Goal: Information Seeking & Learning: Compare options

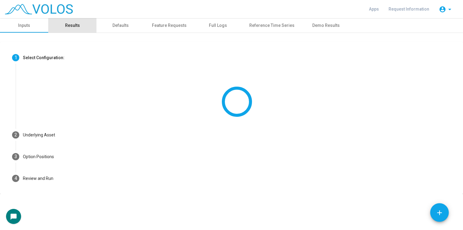
click at [68, 27] on div "Results" at bounding box center [72, 25] width 15 height 6
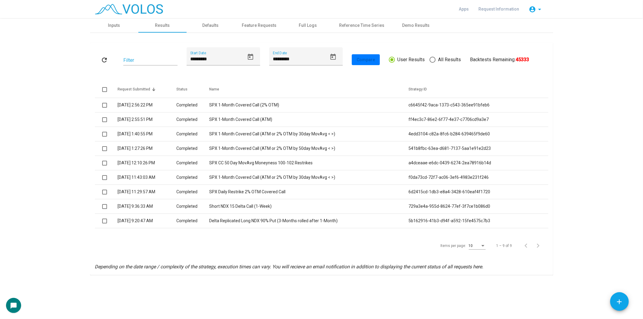
click at [451, 53] on div "refresh Filter ********* Start Date ********* End Date Compare User Results All…" at bounding box center [322, 59] width 454 height 25
click at [445, 62] on span "All Results" at bounding box center [448, 59] width 25 height 7
type input "*********"
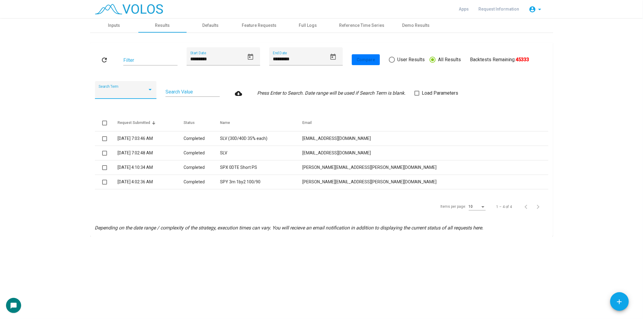
click at [137, 91] on div at bounding box center [123, 92] width 49 height 5
click at [130, 116] on span "Name" at bounding box center [126, 121] width 54 height 14
click at [179, 92] on input "Search Value" at bounding box center [193, 91] width 54 height 5
type input "******"
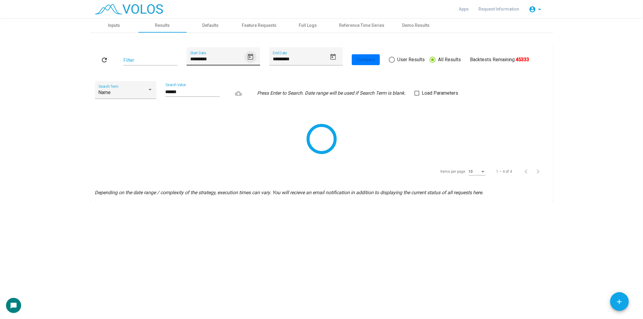
click at [249, 56] on icon "Open calendar" at bounding box center [250, 56] width 7 height 7
click at [258, 78] on button "Previous month" at bounding box center [256, 78] width 12 height 12
click at [207, 119] on div "4" at bounding box center [207, 116] width 11 height 11
type input "********"
click at [330, 58] on icon "Open calendar" at bounding box center [333, 56] width 7 height 7
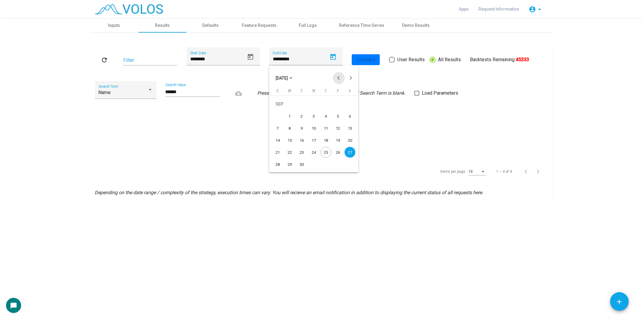
click at [341, 79] on button "Previous month" at bounding box center [339, 78] width 12 height 12
click at [337, 149] on div "29" at bounding box center [338, 152] width 11 height 11
type input "*********"
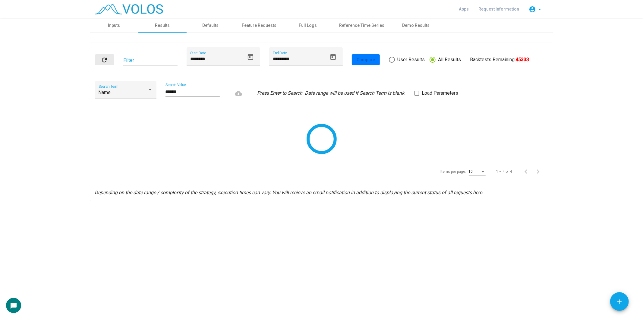
click at [101, 56] on mat-icon "refresh" at bounding box center [104, 59] width 7 height 7
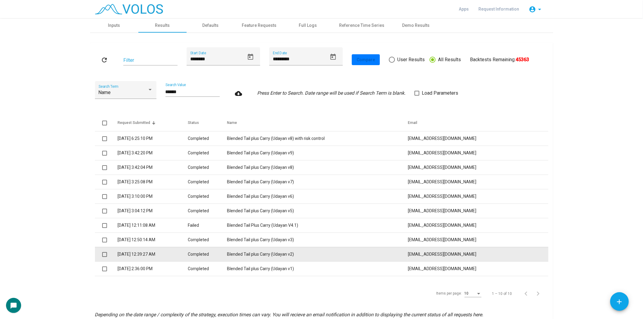
click at [145, 230] on td "7/21/2025 12:39:27 AM" at bounding box center [153, 254] width 71 height 14
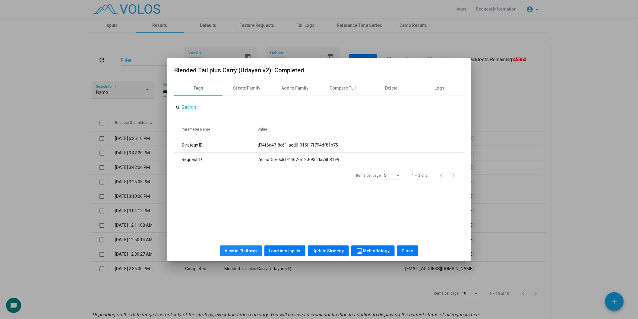
click at [252, 230] on button "View in Platform" at bounding box center [241, 251] width 42 height 11
click at [9, 142] on div at bounding box center [319, 159] width 638 height 319
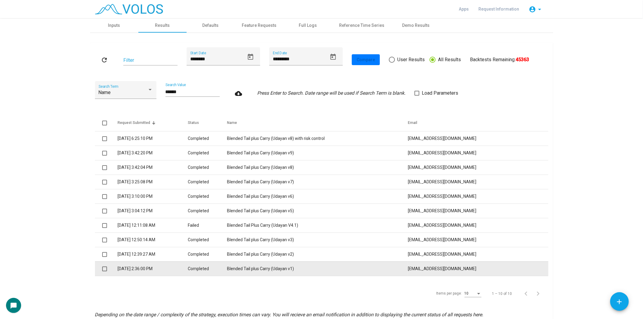
click at [169, 230] on td "7/15/2025 2:36:00 PM" at bounding box center [153, 269] width 71 height 14
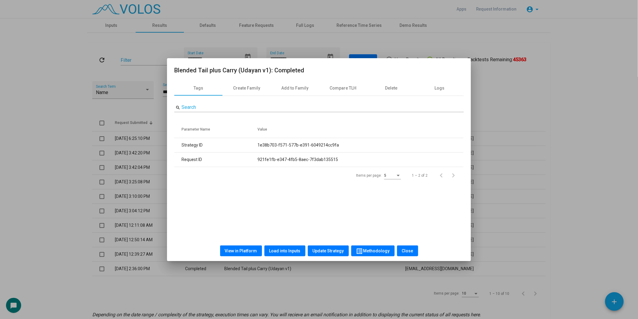
click at [206, 230] on div at bounding box center [319, 159] width 638 height 319
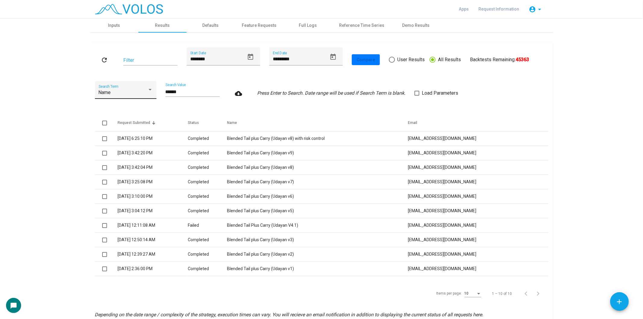
click at [135, 88] on div "Name Search Term" at bounding box center [126, 92] width 54 height 14
click at [131, 78] on span "Email" at bounding box center [123, 78] width 54 height 14
click at [185, 93] on input "******" at bounding box center [193, 91] width 54 height 5
click at [104, 62] on mat-icon "refresh" at bounding box center [104, 59] width 7 height 7
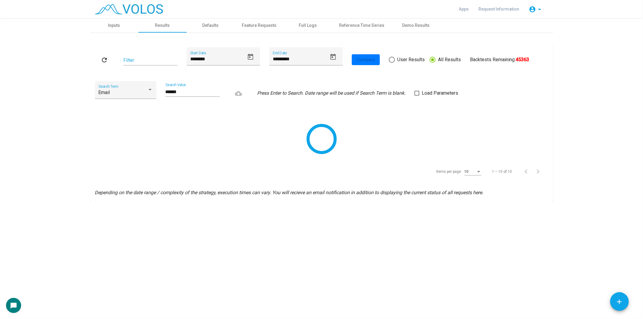
click at [25, 220] on div "**********" at bounding box center [321, 168] width 643 height 301
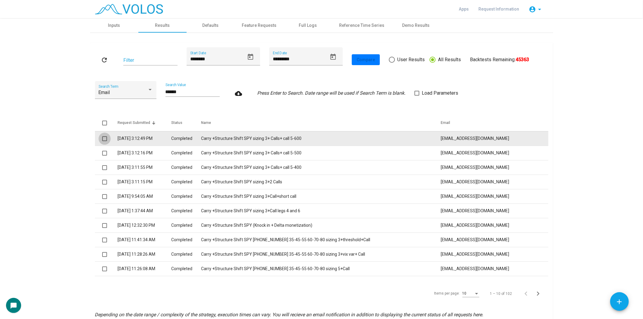
click at [102, 140] on span at bounding box center [104, 138] width 5 height 5
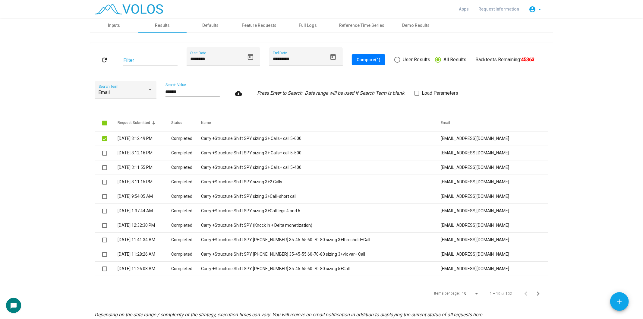
click at [364, 59] on span "Compare (1)" at bounding box center [369, 59] width 24 height 5
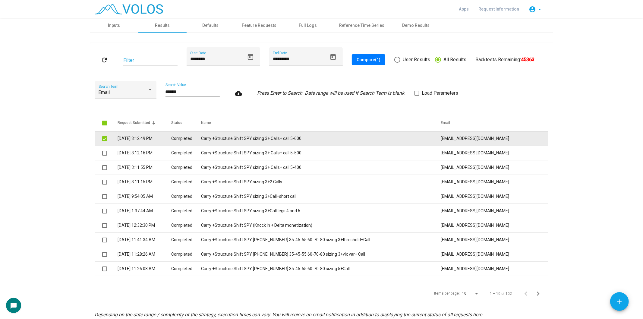
click at [102, 139] on span at bounding box center [104, 138] width 5 height 5
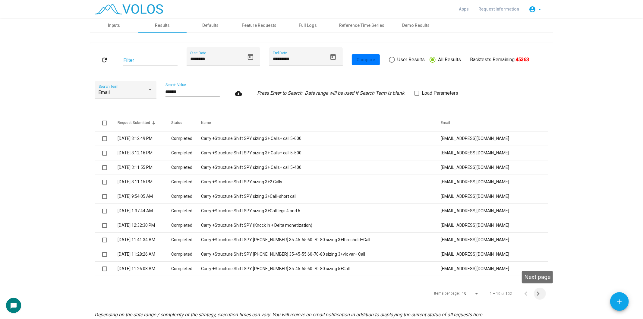
click at [463, 230] on icon "Next page" at bounding box center [538, 294] width 8 height 8
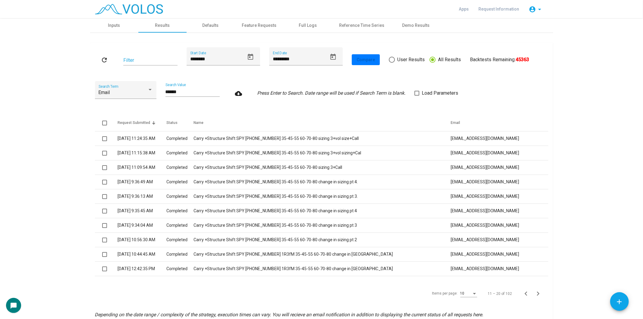
click at [463, 230] on icon "Next page" at bounding box center [538, 294] width 8 height 8
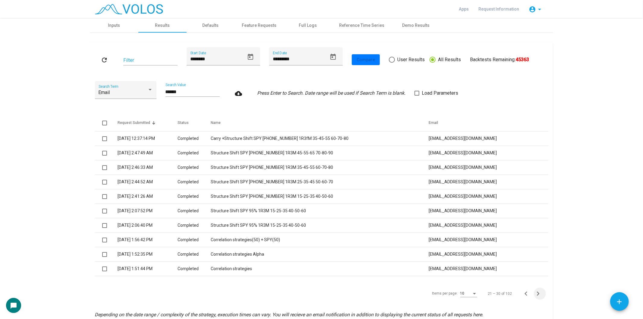
click at [463, 230] on icon "Next page" at bounding box center [538, 294] width 8 height 8
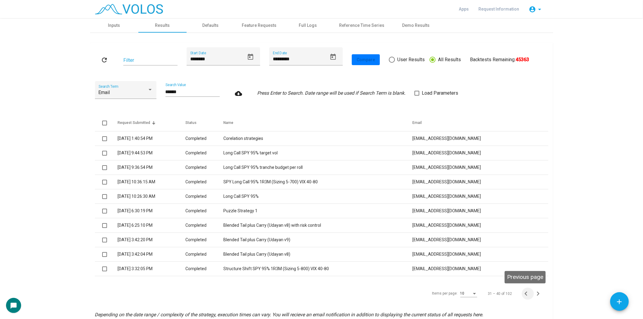
click at [463, 230] on span "Previous page" at bounding box center [528, 294] width 12 height 8
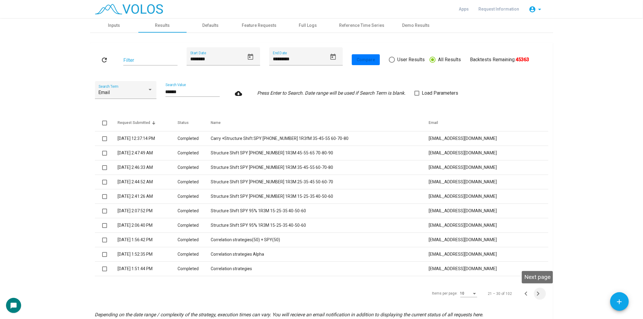
click at [463, 230] on icon "Next page" at bounding box center [538, 294] width 8 height 8
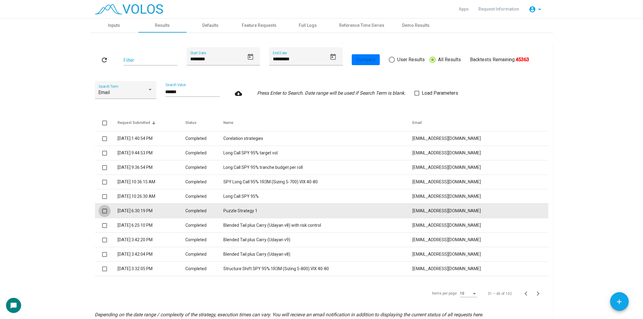
click at [102, 212] on span at bounding box center [104, 211] width 5 height 5
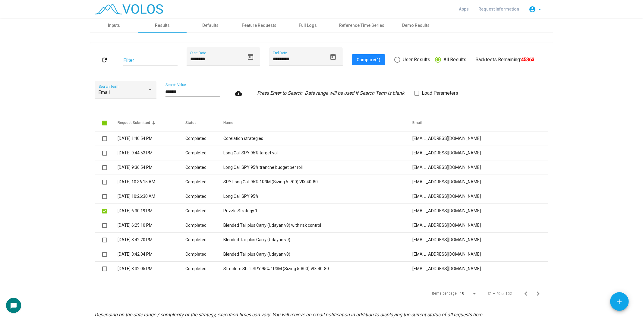
click at [363, 56] on button "Compare (1)" at bounding box center [368, 59] width 33 height 11
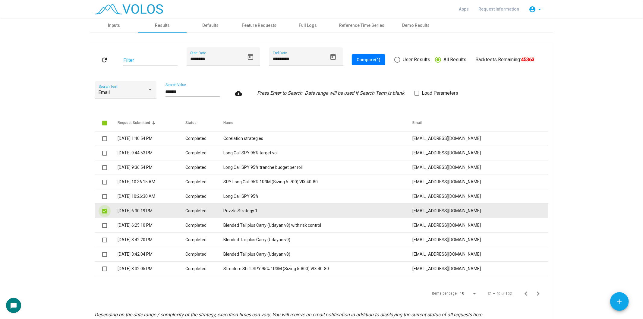
click at [102, 212] on span at bounding box center [104, 211] width 5 height 5
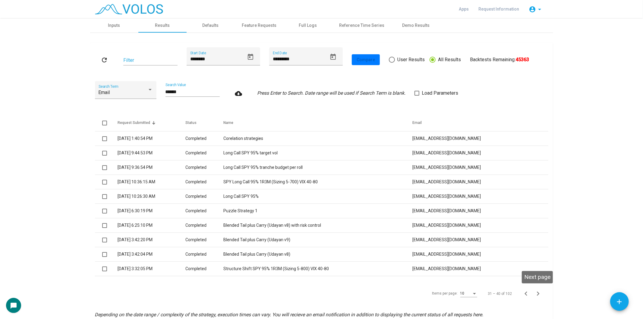
click at [463, 230] on icon "Next page" at bounding box center [538, 294] width 8 height 8
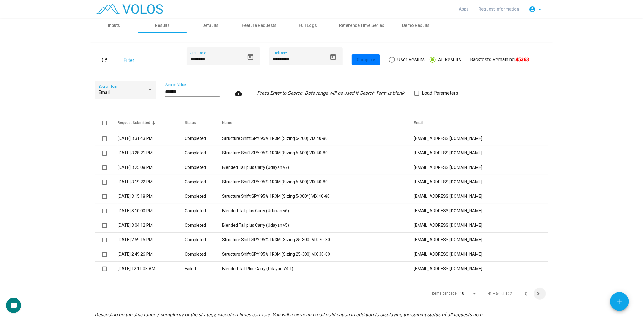
click at [463, 230] on icon "Next page" at bounding box center [538, 294] width 8 height 8
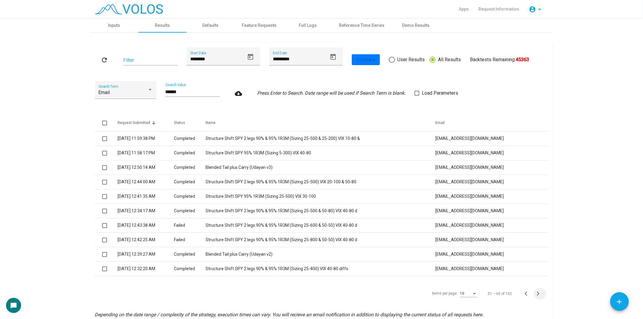
click at [463, 230] on icon "Next page" at bounding box center [538, 294] width 8 height 8
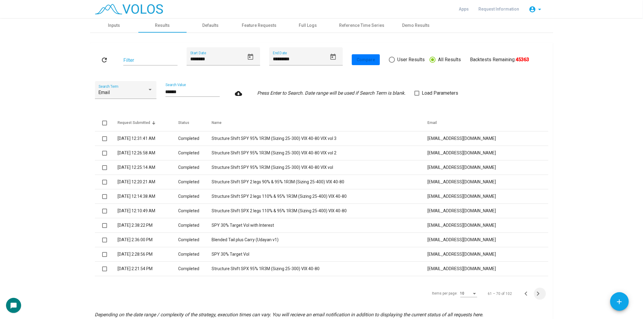
click at [463, 230] on icon "Next page" at bounding box center [538, 294] width 8 height 8
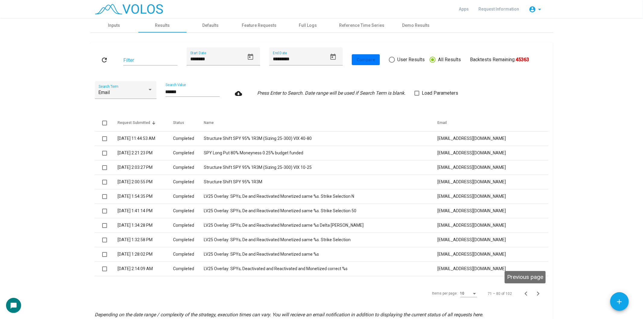
click at [463, 230] on icon "Previous page" at bounding box center [526, 294] width 8 height 8
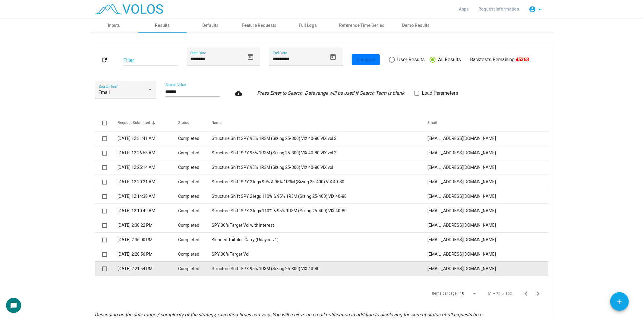
click at [97, 230] on td at bounding box center [106, 269] width 23 height 14
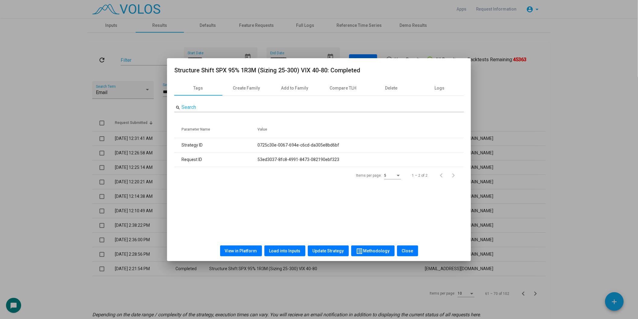
click at [103, 230] on div at bounding box center [319, 159] width 638 height 319
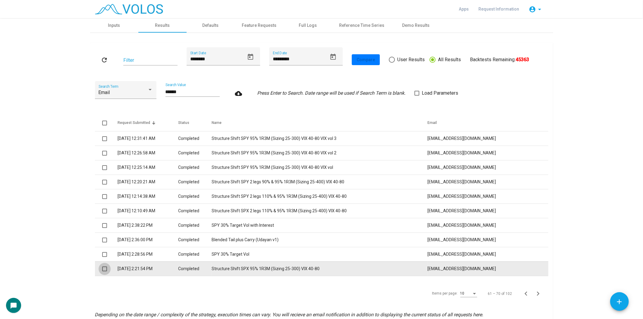
click at [102, 230] on span at bounding box center [104, 269] width 5 height 5
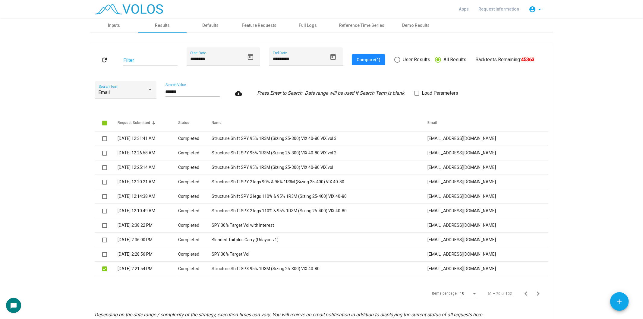
click at [370, 57] on span "Compare (1)" at bounding box center [369, 59] width 24 height 5
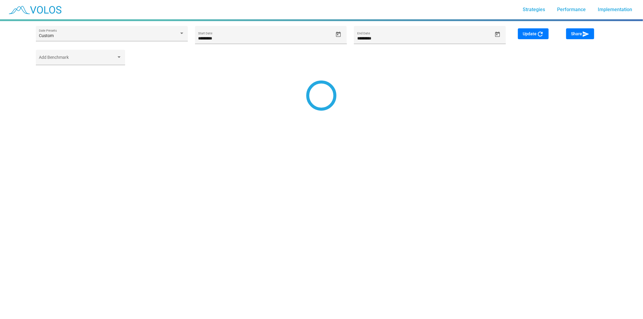
type input "*********"
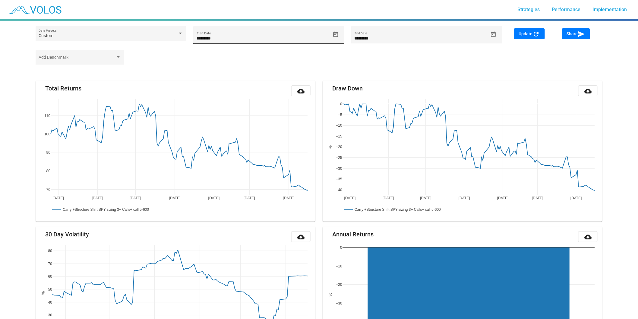
click at [342, 37] on div "********* Start Date" at bounding box center [268, 35] width 151 height 18
click at [339, 36] on span "Open calendar" at bounding box center [336, 34] width 11 height 6
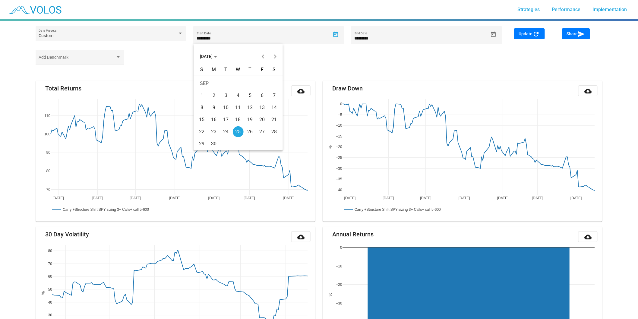
click at [212, 50] on div "[DATE]" at bounding box center [238, 53] width 89 height 19
click at [212, 52] on button "SEP 2024" at bounding box center [208, 56] width 27 height 12
click at [202, 79] on div "2016" at bounding box center [206, 75] width 19 height 11
click at [211, 87] on div "JAN" at bounding box center [206, 87] width 19 height 11
click at [221, 94] on td "5" at bounding box center [226, 96] width 12 height 12
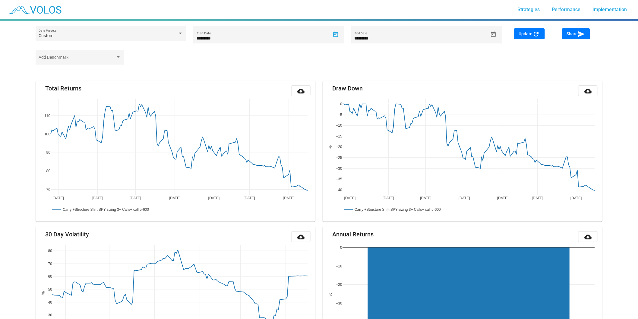
type input "********"
click at [533, 32] on span "Update refresh" at bounding box center [529, 33] width 21 height 5
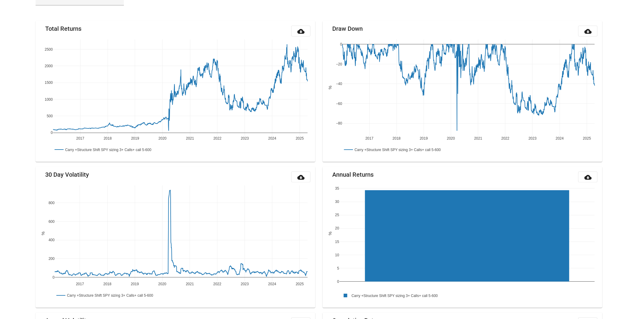
scroll to position [71, 0]
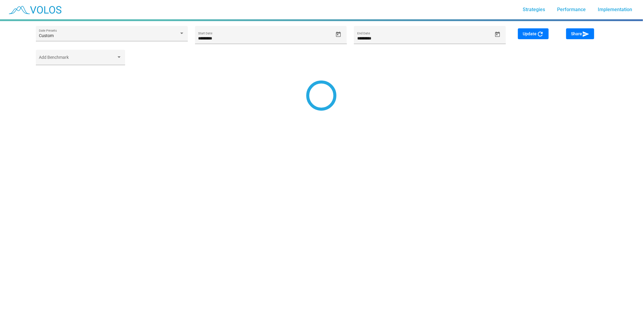
type input "*********"
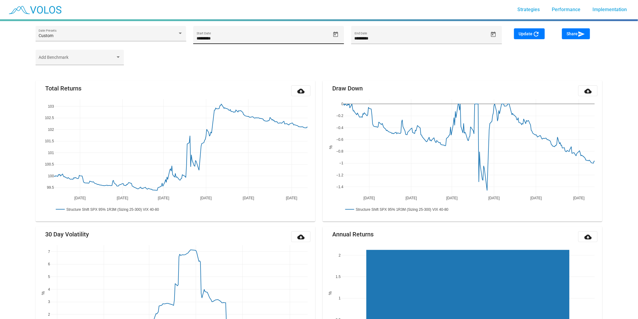
click at [334, 37] on icon "Open calendar" at bounding box center [335, 33] width 5 height 5
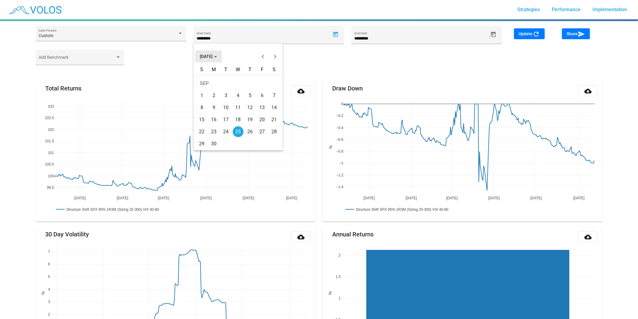
click at [208, 55] on span "[DATE]" at bounding box center [208, 56] width 17 height 5
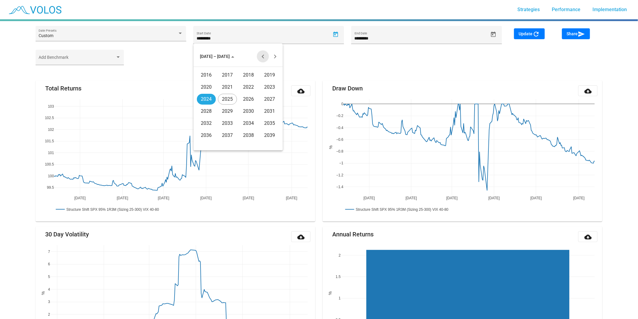
click at [267, 56] on button "Previous 20 years" at bounding box center [263, 56] width 12 height 12
click at [208, 92] on div "1996" at bounding box center [206, 87] width 19 height 11
click at [208, 92] on div "JAN" at bounding box center [206, 87] width 19 height 11
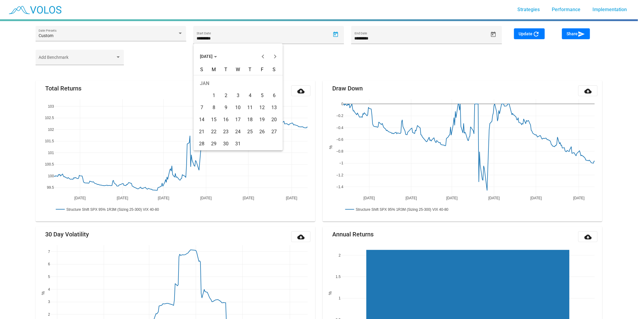
click at [208, 92] on td "1" at bounding box center [214, 96] width 12 height 12
click at [527, 32] on span "Update refresh" at bounding box center [529, 33] width 21 height 5
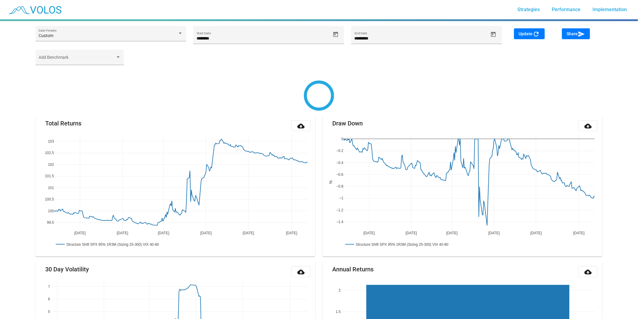
type input "********"
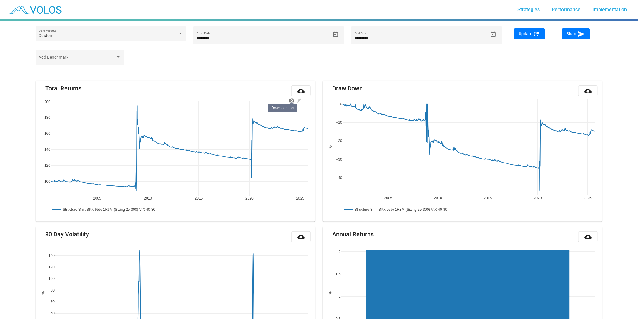
click at [291, 102] on icon at bounding box center [292, 101] width 5 height 4
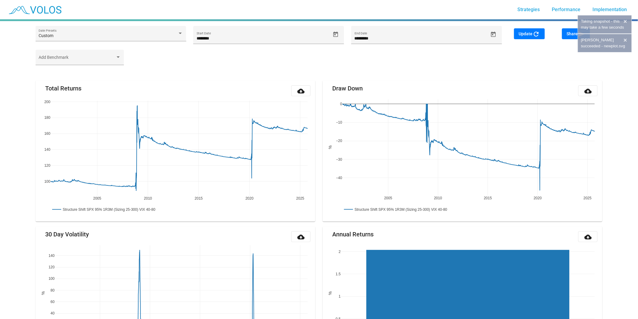
scroll to position [553, 0]
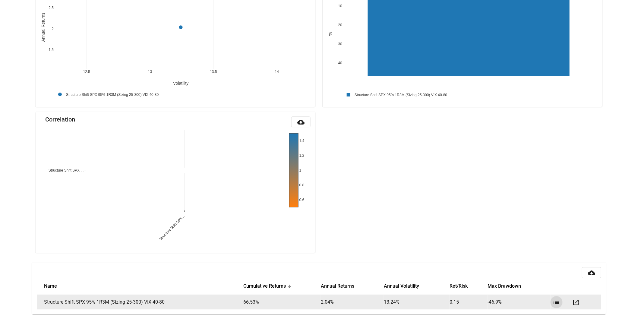
click at [560, 305] on mat-icon "list" at bounding box center [556, 302] width 7 height 7
click at [577, 303] on mat-icon "open_in_new" at bounding box center [576, 302] width 7 height 7
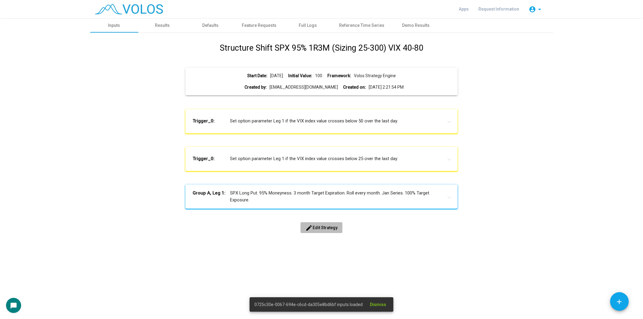
click at [324, 231] on button "edit Edit Strategy" at bounding box center [322, 227] width 42 height 11
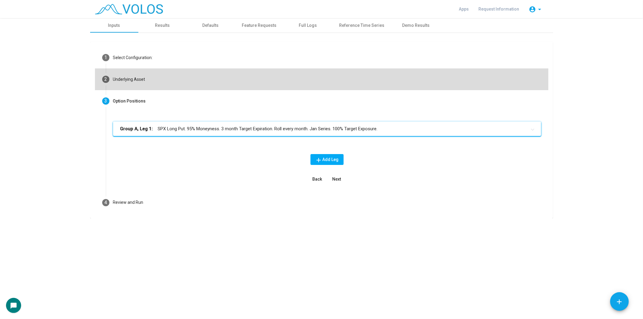
click at [371, 77] on mat-step-header "2 Underlying Asset" at bounding box center [322, 79] width 454 height 22
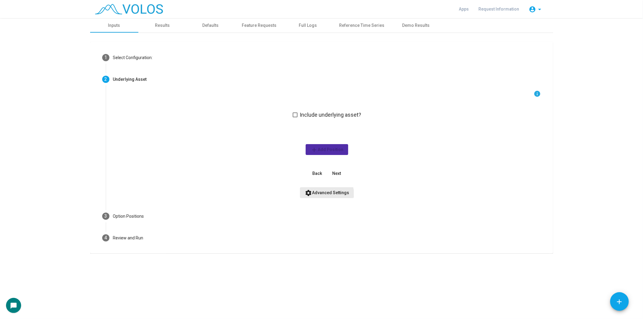
click at [327, 195] on span "settings Advanced Settings" at bounding box center [327, 192] width 44 height 5
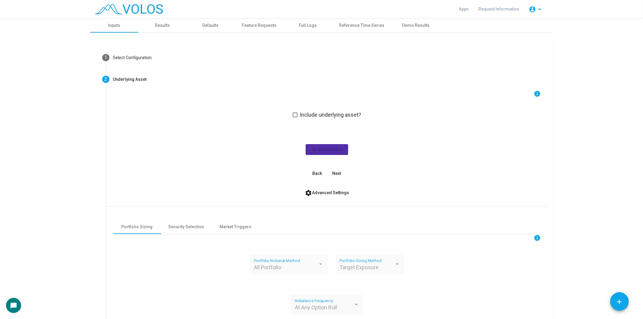
scroll to position [82, 0]
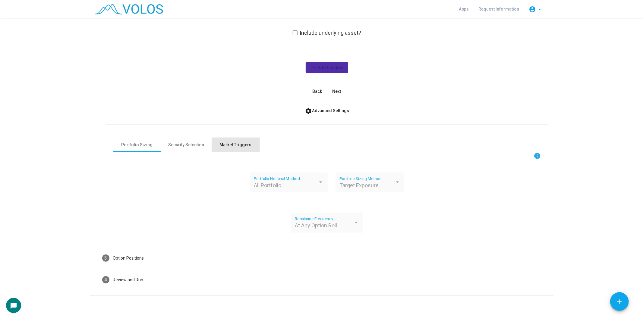
click at [224, 138] on div "Market Triggers" at bounding box center [236, 145] width 48 height 14
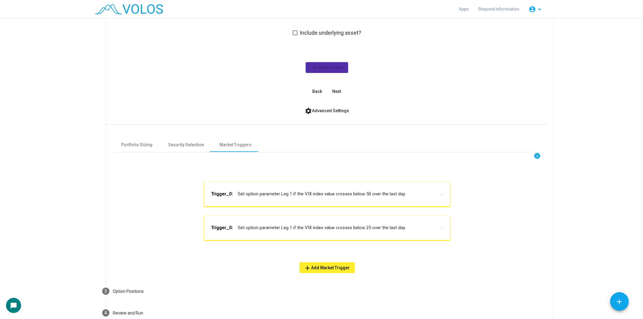
click at [321, 234] on mat-expansion-panel-header "Trigger_0: Set option parameter Leg 1 if the VIX index value crosses below 25 o…" at bounding box center [327, 228] width 246 height 24
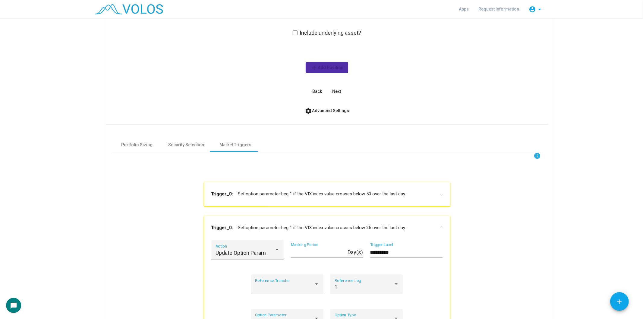
click at [343, 200] on mat-expansion-panel-header "Trigger_0: Set option parameter Leg 1 if the VIX index value crosses below 50 o…" at bounding box center [327, 194] width 246 height 24
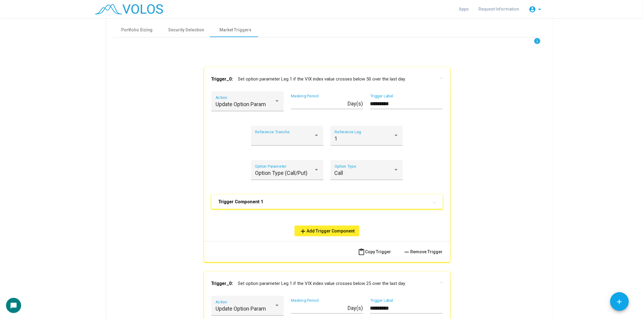
scroll to position [197, 0]
click at [378, 195] on mat-expansion-panel-header "Trigger Component 1" at bounding box center [327, 201] width 232 height 14
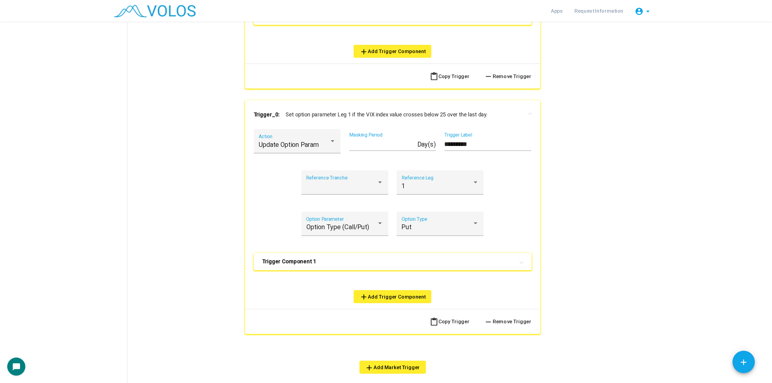
scroll to position [498, 0]
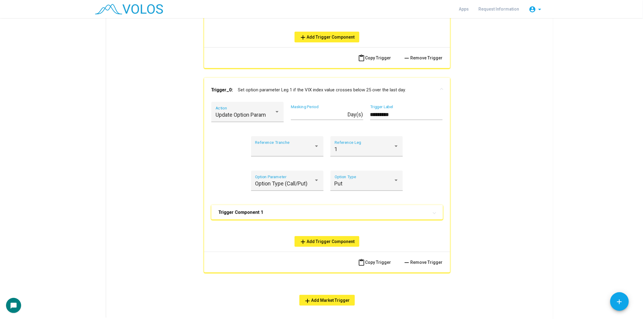
click at [405, 212] on mat-panel-title "Trigger Component 1" at bounding box center [324, 212] width 210 height 6
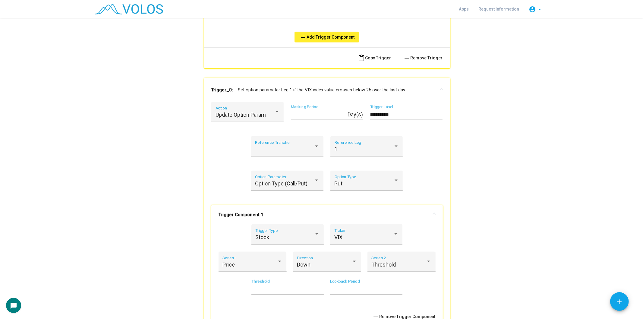
click at [506, 211] on div "info Trigger_0: Set option parameter Leg 1 if the VIX index value crosses below…" at bounding box center [327, 75] width 428 height 678
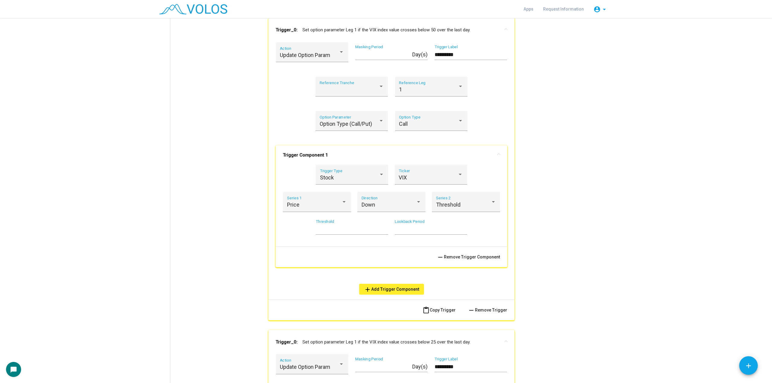
scroll to position [246, 0]
click at [372, 36] on mat-expansion-panel-header "Trigger_0: Set option parameter Leg 1 if the VIX index value crosses below 50 o…" at bounding box center [391, 31] width 246 height 24
click at [357, 35] on mat-expansion-panel-header "Trigger_0: Set option parameter Leg 1 if the VIX index value crosses below 50 o…" at bounding box center [391, 31] width 246 height 24
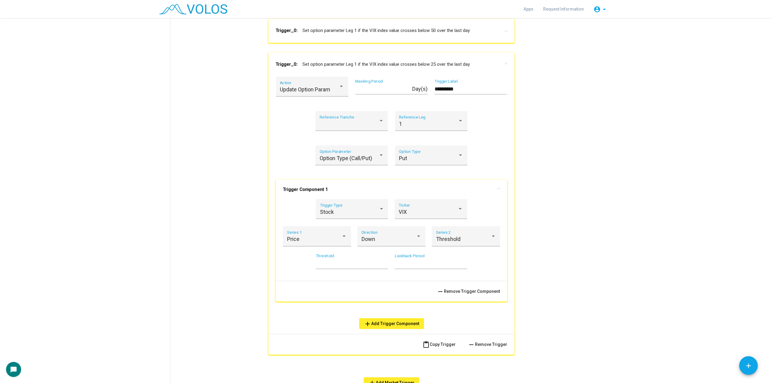
click at [357, 35] on mat-expansion-panel-header "Trigger_0: Set option parameter Leg 1 if the VIX index value crosses below 50 o…" at bounding box center [391, 31] width 246 height 24
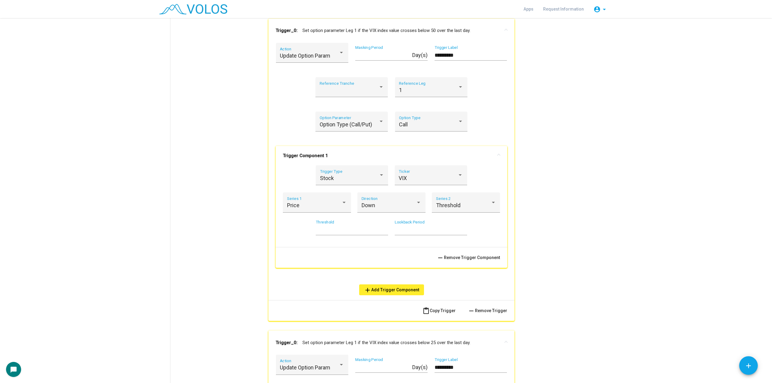
click at [379, 33] on mat-panel-title "Trigger_0: Set option parameter Leg 1 if the VIX index value crosses below 50 o…" at bounding box center [388, 30] width 224 height 7
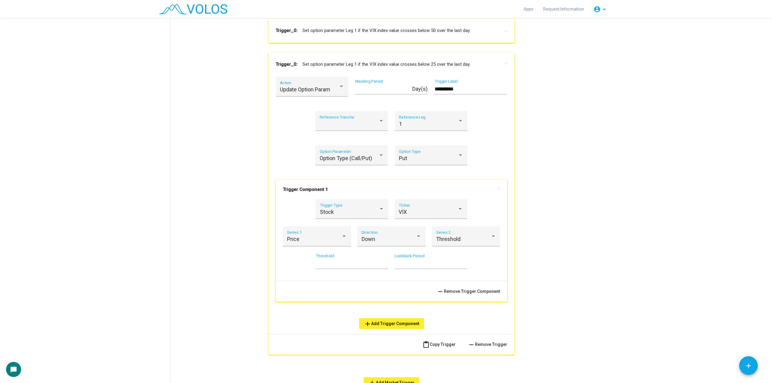
click at [379, 33] on mat-panel-title "Trigger_0: Set option parameter Leg 1 if the VIX index value crosses below 50 o…" at bounding box center [388, 30] width 224 height 7
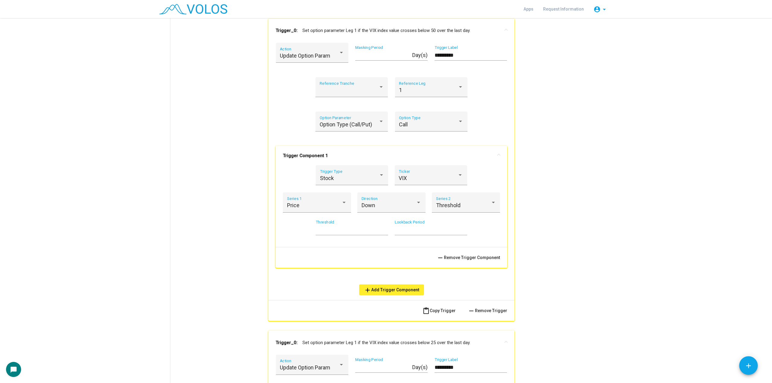
click at [631, 65] on as-strategy-engine-wrapper "**********" at bounding box center [386, 247] width 772 height 949
click at [351, 27] on mat-panel-title "Trigger_0: Set option parameter Leg 1 if the VIX index value crosses below 50 o…" at bounding box center [388, 30] width 224 height 7
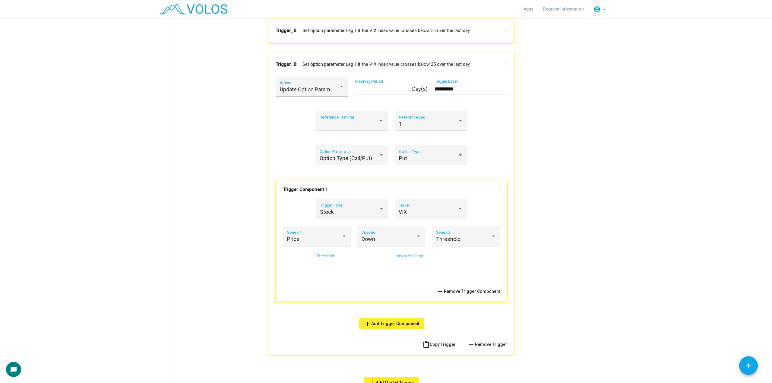
click at [354, 30] on mat-panel-title "Trigger_0: Set option parameter Leg 1 if the VIX index value crosses below 50 o…" at bounding box center [388, 30] width 224 height 7
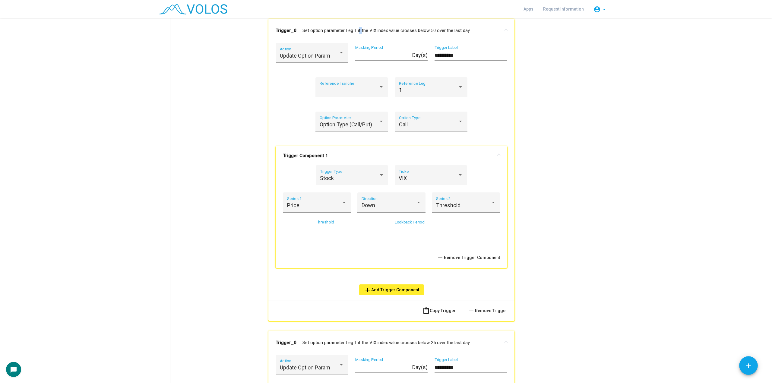
click at [354, 30] on mat-panel-title "Trigger_0: Set option parameter Leg 1 if the VIX index value crosses below 50 o…" at bounding box center [388, 30] width 224 height 7
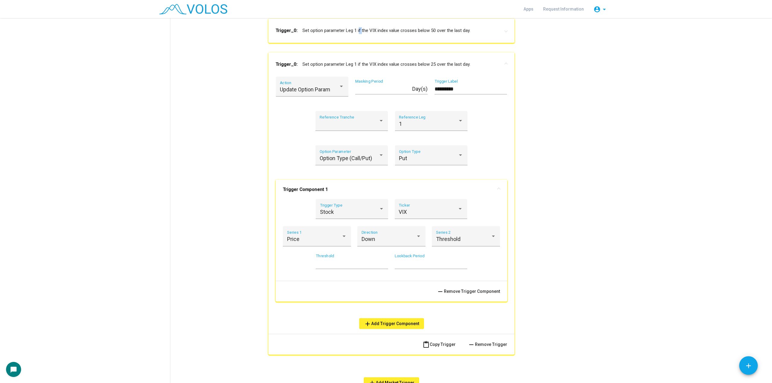
click at [354, 30] on mat-panel-title "Trigger_0: Set option parameter Leg 1 if the VIX index value crosses below 50 o…" at bounding box center [388, 30] width 224 height 7
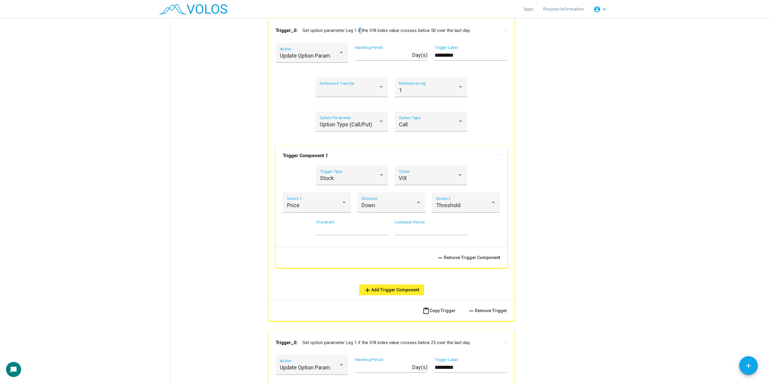
click at [354, 30] on mat-panel-title "Trigger_0: Set option parameter Leg 1 if the VIX index value crosses below 50 o…" at bounding box center [388, 30] width 224 height 7
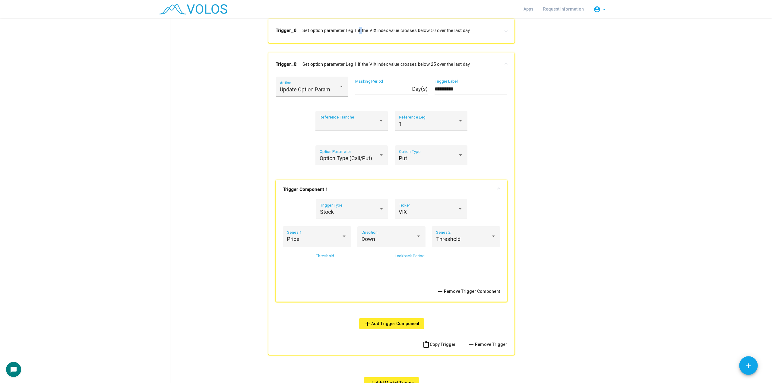
click at [354, 30] on mat-panel-title "Trigger_0: Set option parameter Leg 1 if the VIX index value crosses below 50 o…" at bounding box center [388, 30] width 224 height 7
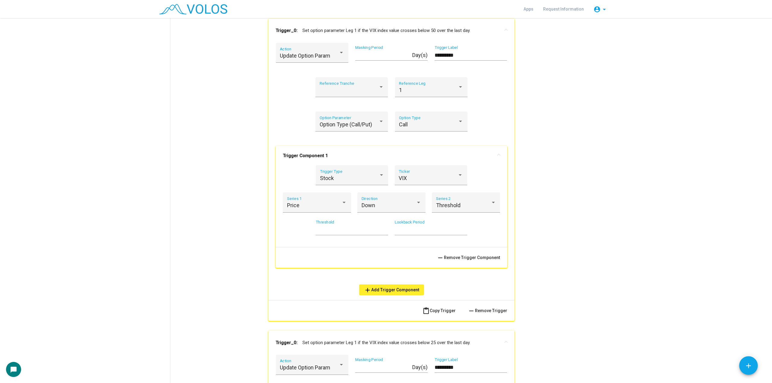
click at [437, 27] on mat-panel-title "Trigger_0: Set option parameter Leg 1 if the VIX index value crosses below 50 o…" at bounding box center [388, 30] width 224 height 7
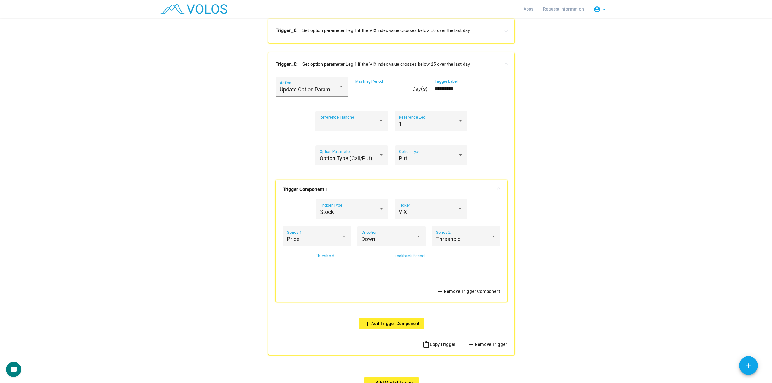
click at [470, 36] on mat-expansion-panel-header "Trigger_0: Set option parameter Leg 1 if the VIX index value crosses below 50 o…" at bounding box center [391, 31] width 246 height 24
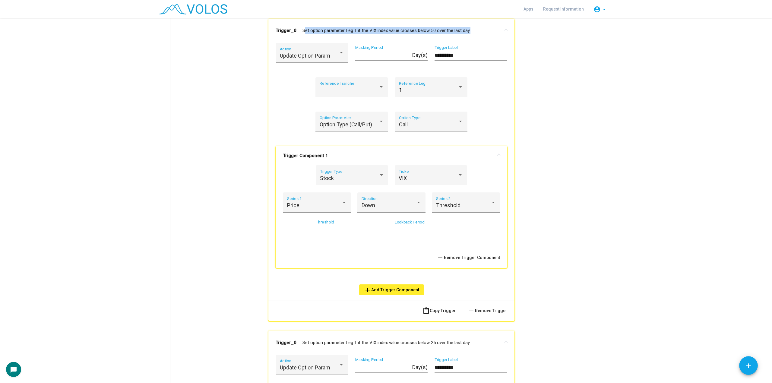
copy mat-panel-title "Set option parameter Leg 1 if the VIX index value crosses below 50 over the las…"
click at [352, 319] on mat-panel-title "Trigger_0: Set option parameter Leg 1 if the VIX index value crosses below 25 o…" at bounding box center [388, 342] width 224 height 7
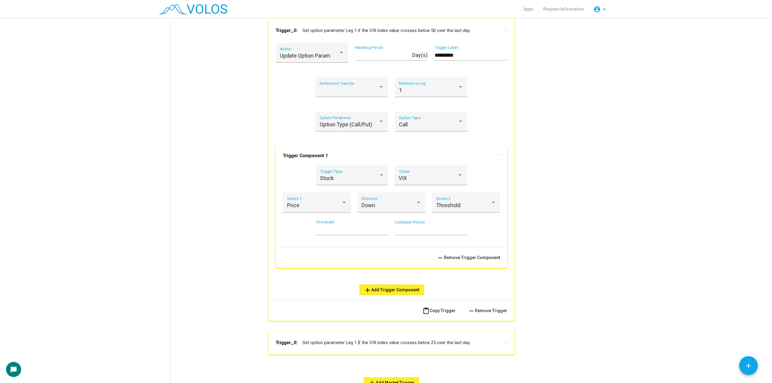
click at [352, 319] on mat-panel-title "Trigger_0: Set option parameter Leg 1 if the VIX index value crosses below 25 o…" at bounding box center [388, 342] width 224 height 7
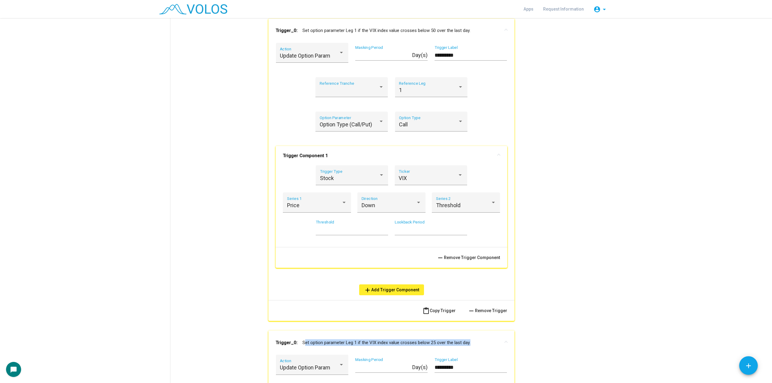
click at [352, 319] on mat-panel-title "Trigger_0: Set option parameter Leg 1 if the VIX index value crosses below 25 o…" at bounding box center [388, 342] width 224 height 7
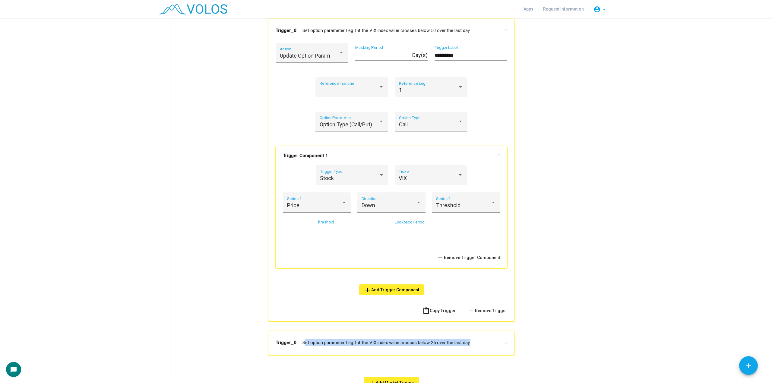
copy mat-panel-title "Set option parameter Leg 1 if the VIX index value crosses below 25 over the las…"
click at [595, 209] on div "info Trigger_0: Set option parameter Leg 1 if the VIX index value crosses below…" at bounding box center [391, 188] width 428 height 399
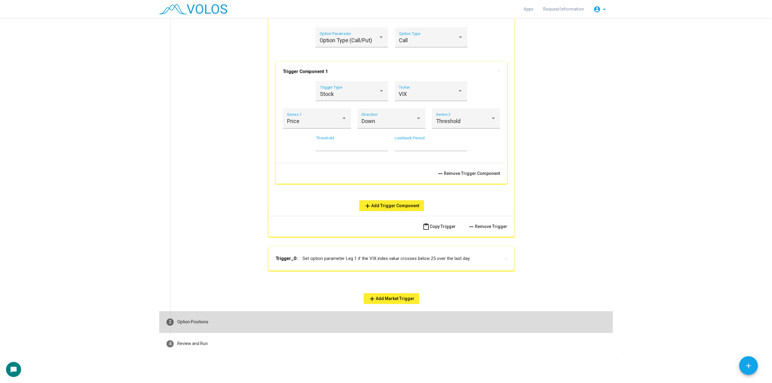
click at [378, 319] on mat-step-header "3 Option Positions" at bounding box center [386, 322] width 454 height 22
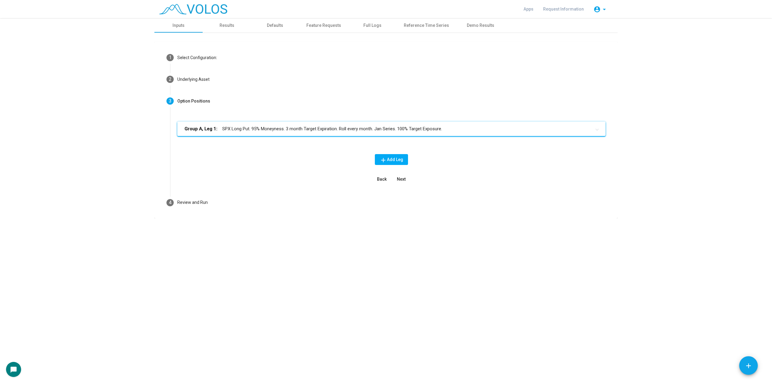
click at [421, 133] on mat-expansion-panel-header "Group A, Leg 1: SPX Long Put. 95% Moneyness. 3 month Target Expiration. Roll ev…" at bounding box center [391, 129] width 428 height 14
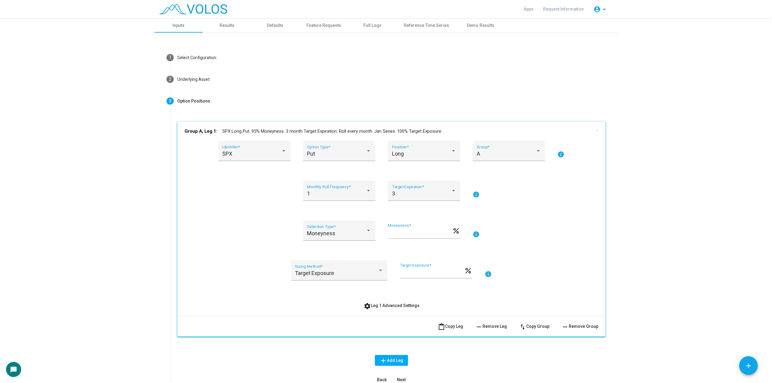
click at [211, 126] on mat-expansion-panel-header "Group A, Leg 1: SPX Long Put. 95% Moneyness. 3 month Target Expiration. Roll ev…" at bounding box center [391, 131] width 428 height 19
click at [227, 132] on mat-panel-title "Group A, Leg 1: SPX Long Put. 95% Moneyness. 3 month Target Expiration. Roll ev…" at bounding box center [388, 131] width 407 height 7
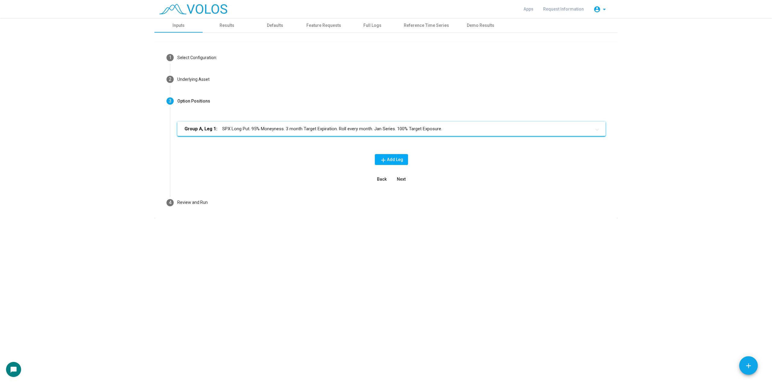
click at [227, 132] on mat-panel-title "Group A, Leg 1: SPX Long Put. 95% Moneyness. 3 month Target Expiration. Roll ev…" at bounding box center [388, 128] width 407 height 7
copy mat-panel-title "SPX Long Put. 95% Moneyness. 3 month Target Expiration. Roll every month. Jan S…"
click at [405, 178] on span "Next" at bounding box center [401, 179] width 9 height 5
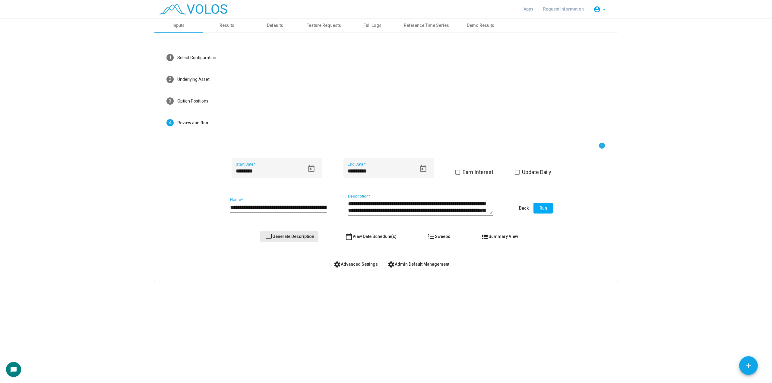
click at [288, 235] on span "chat_bubble_outline Generate Description" at bounding box center [289, 236] width 49 height 5
type textarea "**********"
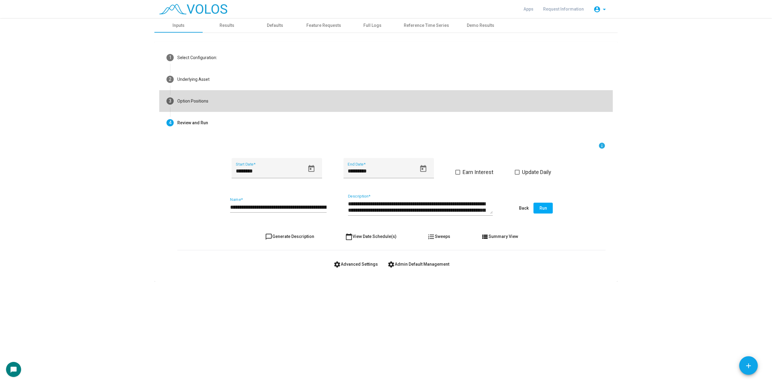
click at [312, 108] on mat-step-header "3 Option Positions" at bounding box center [386, 101] width 454 height 22
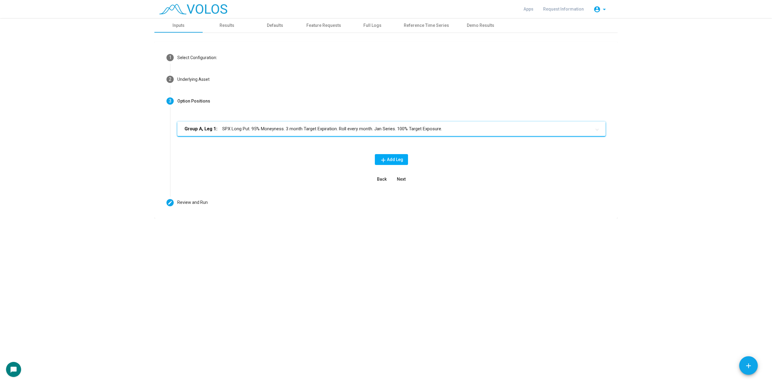
click at [336, 127] on mat-panel-title "Group A, Leg 1: SPX Long Put. 95% Moneyness. 3 month Target Expiration. Roll ev…" at bounding box center [388, 128] width 407 height 7
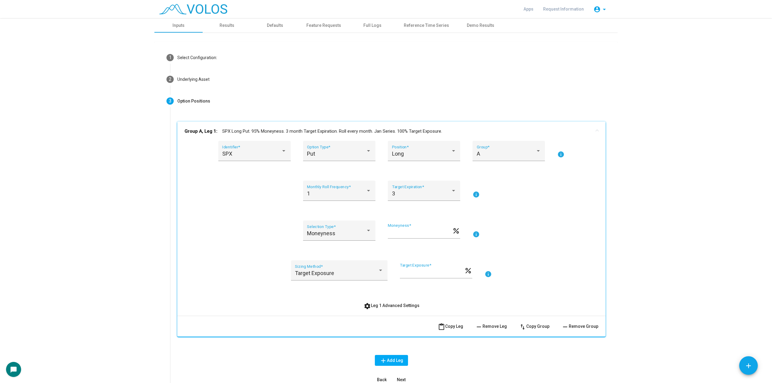
scroll to position [59, 0]
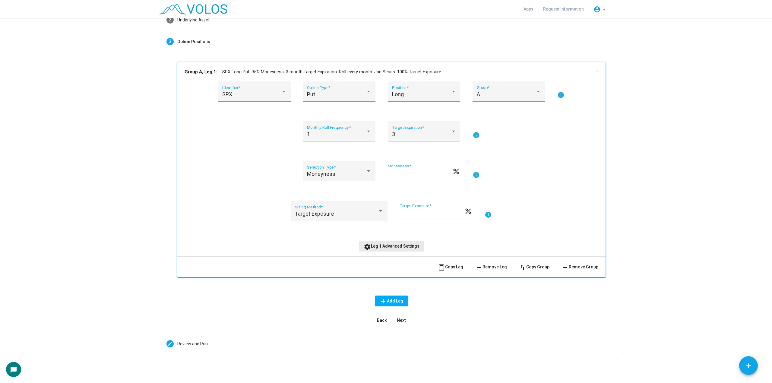
click at [387, 242] on button "settings Leg 1 Advanced Settings" at bounding box center [391, 246] width 65 height 11
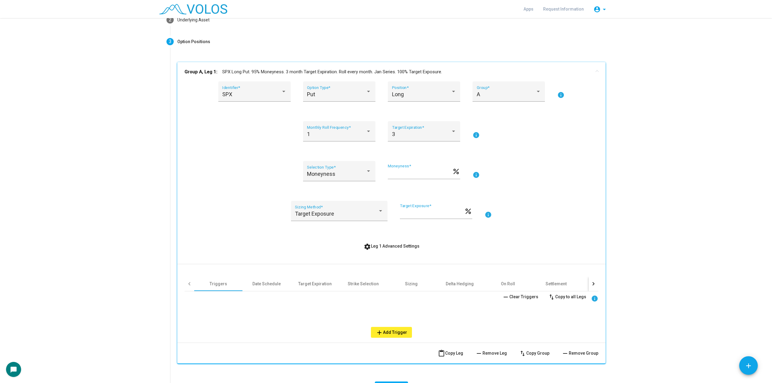
scroll to position [146, 0]
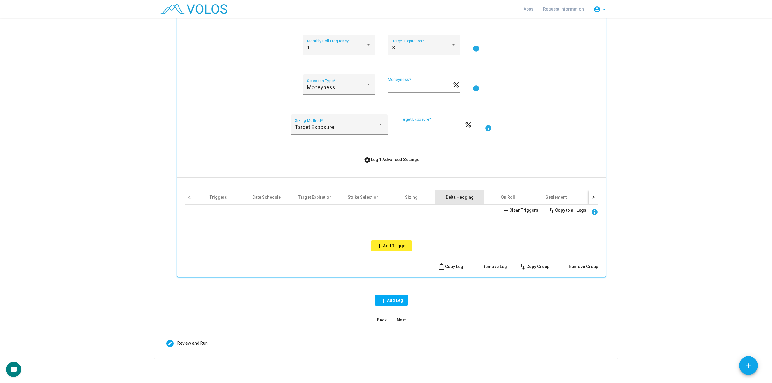
click at [451, 197] on div "Delta Hedging" at bounding box center [460, 197] width 28 height 6
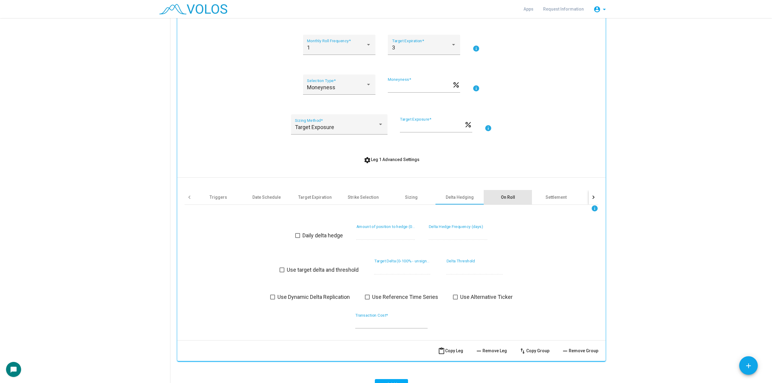
click at [515, 200] on div "On Roll" at bounding box center [508, 197] width 48 height 14
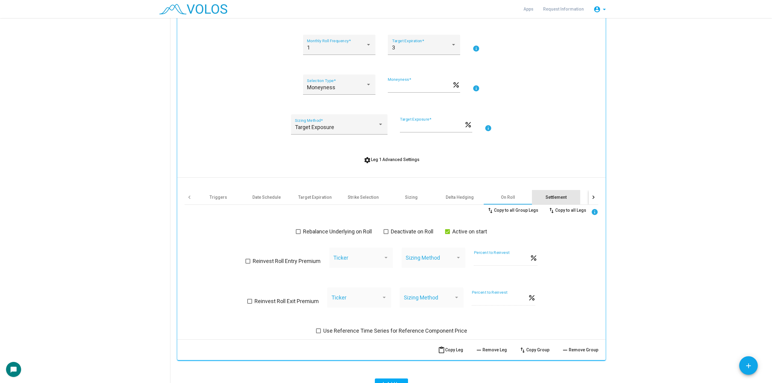
click at [575, 195] on div "Settlement" at bounding box center [556, 197] width 48 height 14
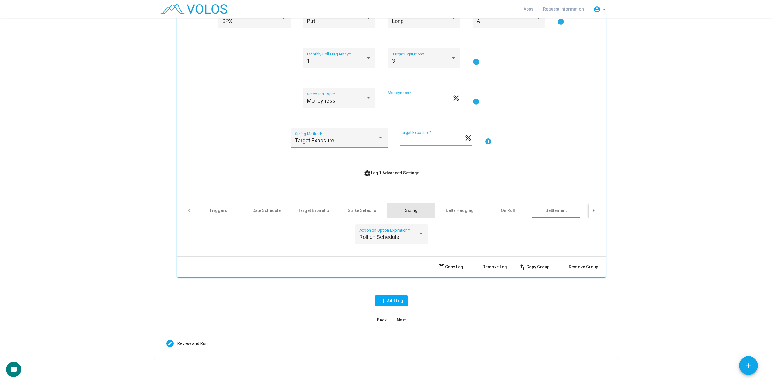
click at [409, 211] on div "Sizing" at bounding box center [411, 211] width 13 height 6
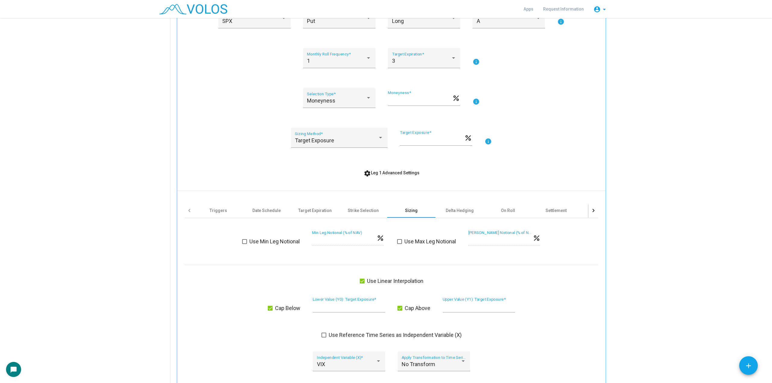
scroll to position [294, 0]
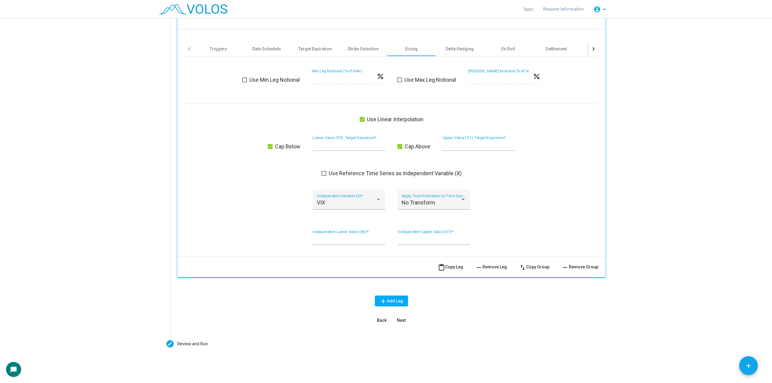
click at [335, 145] on input "**" at bounding box center [349, 145] width 72 height 6
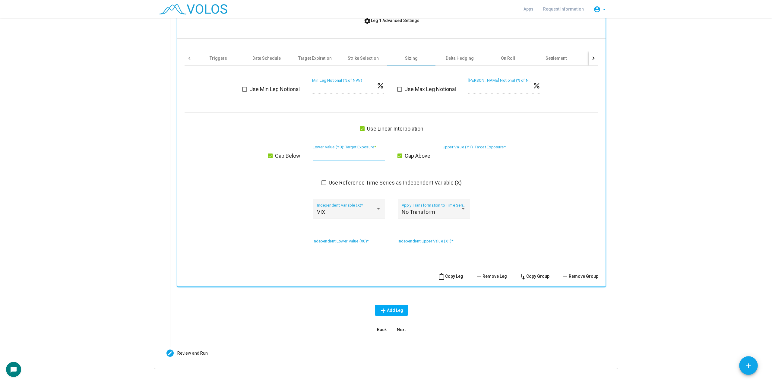
scroll to position [285, 0]
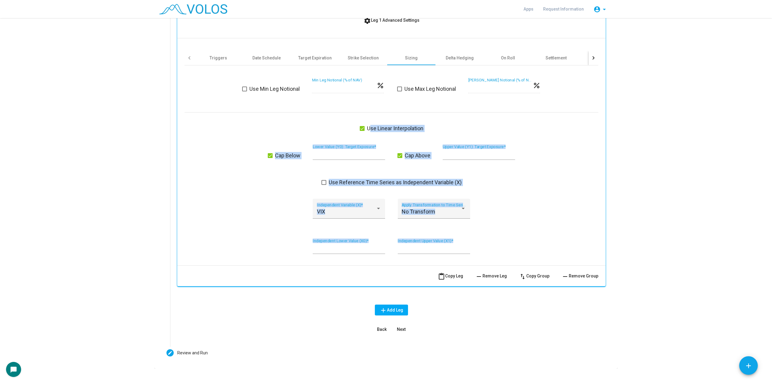
drag, startPoint x: 326, startPoint y: 129, endPoint x: 521, endPoint y: 272, distance: 241.0
click at [521, 272] on div "SPX Identifier * Put Option Type * Long Position * A Group * info 1 Monthly Rol…" at bounding box center [391, 71] width 428 height 431
click at [521, 273] on mat-icon "swap_vert" at bounding box center [522, 276] width 7 height 7
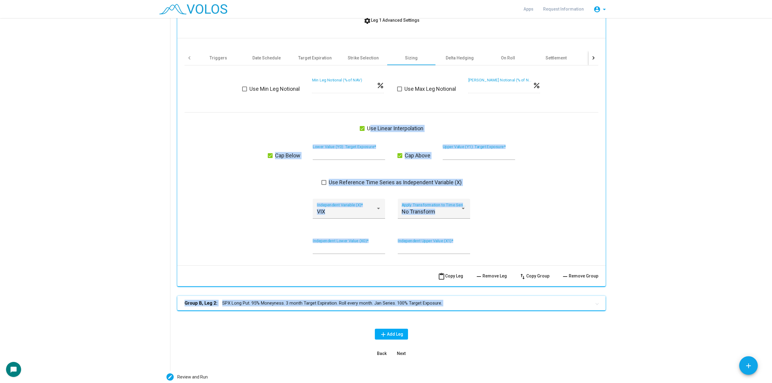
copy div "Use Linear Interpolation Cap Below Lower Value (Y0): Target Exposure * Cap Abov…"
click at [542, 179] on div "Use Reference Time Series as Independent Variable (X)" at bounding box center [392, 182] width 414 height 7
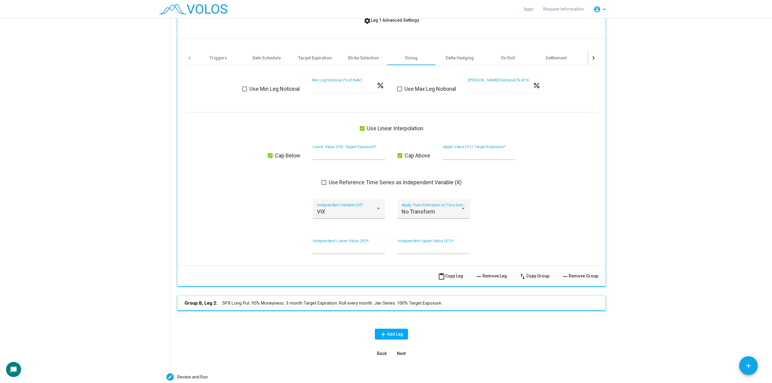
scroll to position [0, 0]
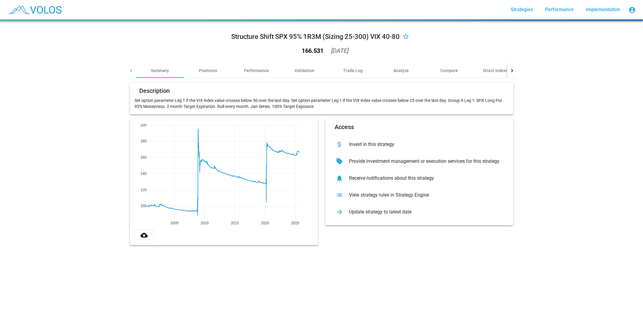
click at [251, 58] on div "Structure Shift SPX 95% 1R3M (Sizing 25-300) VIX 40-80 star_border 166.531 [DAT…" at bounding box center [321, 44] width 391 height 37
click at [261, 71] on div "Performance" at bounding box center [256, 71] width 25 height 6
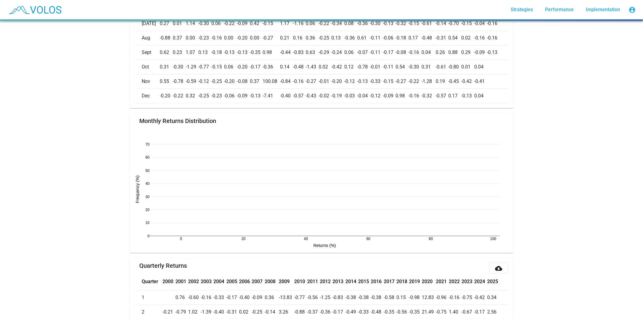
scroll to position [439, 0]
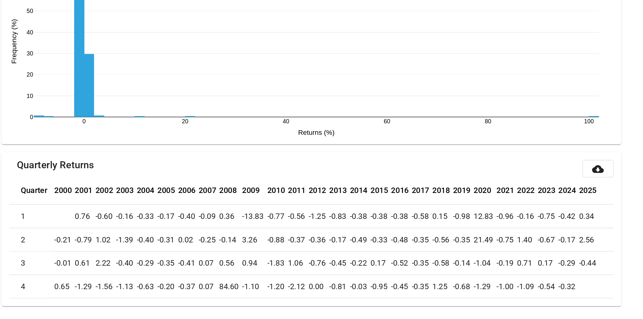
drag, startPoint x: 140, startPoint y: 232, endPoint x: 416, endPoint y: 285, distance: 281.2
click at [384, 287] on table "Quarter 2000 2001 2002 2003 2004 2005 2006 2007 2008 2009 2010 2011 2012 2013 2…" at bounding box center [322, 267] width 374 height 75
drag, startPoint x: 416, startPoint y: 285, endPoint x: 485, endPoint y: 291, distance: 69.9
click at [485, 291] on tr "4 0.65 -1.29 -1.56 -1.13 -0.63 -0.20 -0.37 0.07 84.60 -1.10 -1.20 -2.12 0.00 -0…" at bounding box center [322, 297] width 374 height 14
click at [487, 291] on td at bounding box center [497, 297] width 21 height 14
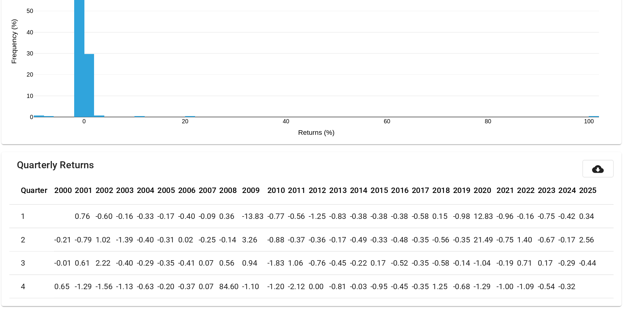
click at [487, 291] on td at bounding box center [497, 297] width 21 height 14
drag, startPoint x: 501, startPoint y: 295, endPoint x: 138, endPoint y: 234, distance: 367.9
click at [138, 234] on table "Quarter 2000 2001 2002 2003 2004 2005 2006 2007 2008 2009 2010 2011 2012 2013 2…" at bounding box center [322, 267] width 374 height 75
copy table "Quarter 2000 2001 2002 2003 2004 2005 2006 2007 2008 2009 2010 2011 2012 2013 2…"
